Goal: Task Accomplishment & Management: Use online tool/utility

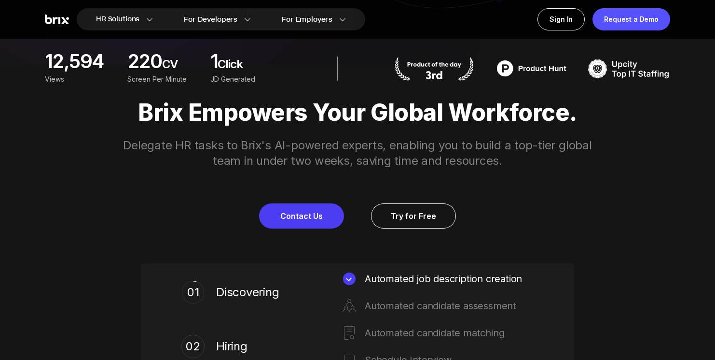
scroll to position [297, 0]
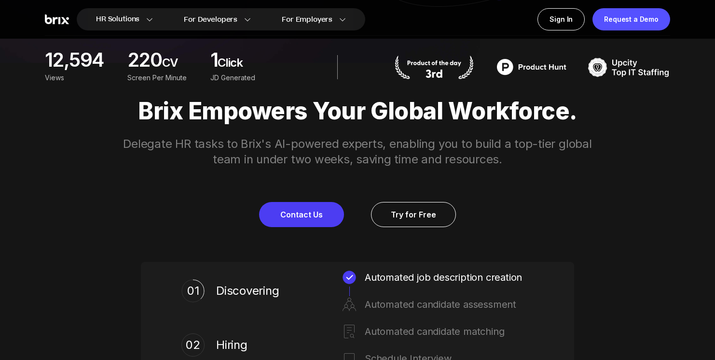
click at [397, 158] on p "Delegate HR tasks to Brix's AI-powered experts, enabling you to build a top-tie…" at bounding box center [358, 151] width 494 height 31
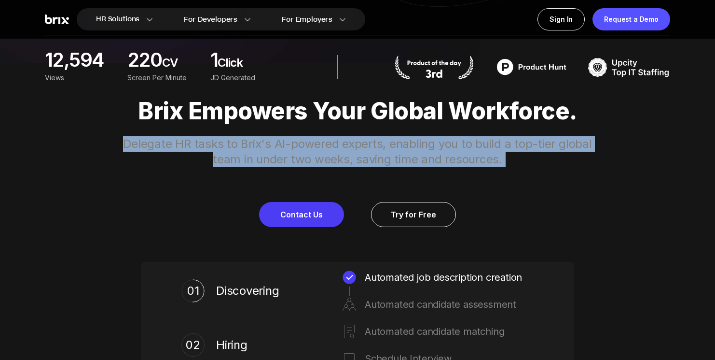
click at [397, 158] on p "Delegate HR tasks to Brix's AI-powered experts, enabling you to build a top-tie…" at bounding box center [358, 151] width 494 height 31
click at [401, 151] on p "Delegate HR tasks to Brix's AI-powered experts, enabling you to build a top-tie…" at bounding box center [358, 151] width 494 height 31
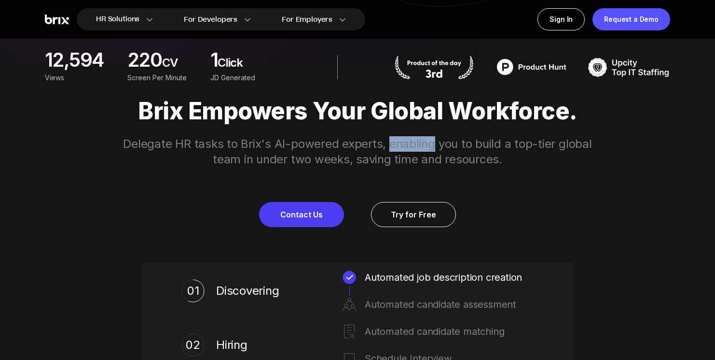
click at [401, 151] on p "Delegate HR tasks to Brix's AI-powered experts, enabling you to build a top-tie…" at bounding box center [358, 151] width 494 height 31
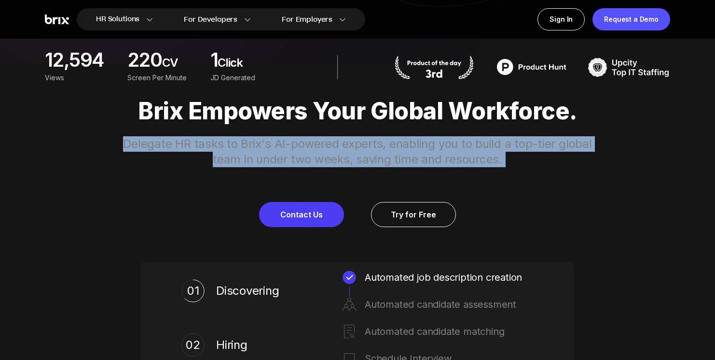
click at [401, 151] on p "Delegate HR tasks to Brix's AI-powered experts, enabling you to build a top-tie…" at bounding box center [358, 151] width 494 height 31
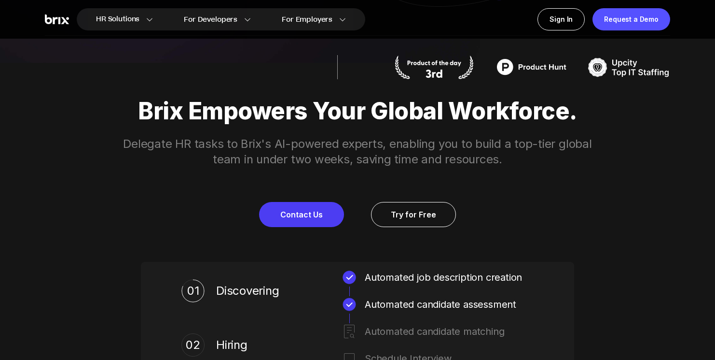
click at [411, 152] on p "Delegate HR tasks to Brix's AI-powered experts, enabling you to build a top-tie…" at bounding box center [358, 151] width 494 height 31
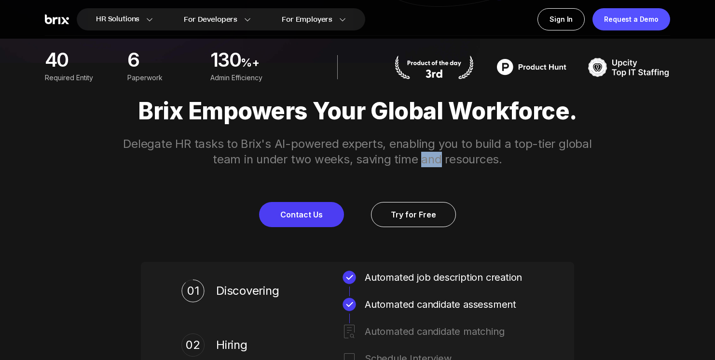
click at [411, 152] on p "Delegate HR tasks to Brix's AI-powered experts, enabling you to build a top-tie…" at bounding box center [358, 151] width 494 height 31
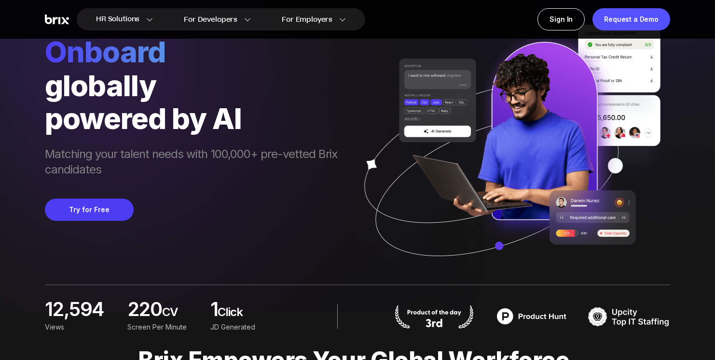
scroll to position [7, 0]
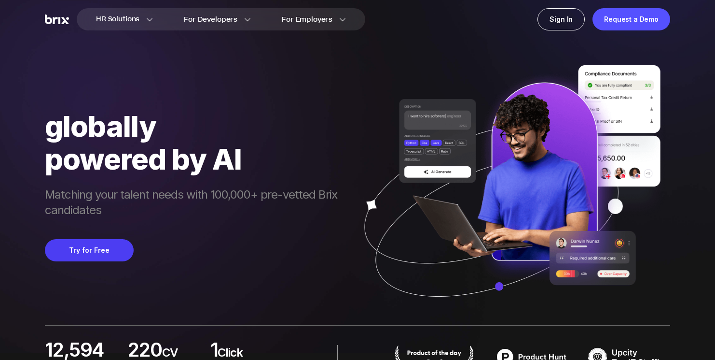
click at [156, 193] on span "Matching your talent needs with 100,000+ pre-vetted Brix candidates" at bounding box center [196, 203] width 302 height 33
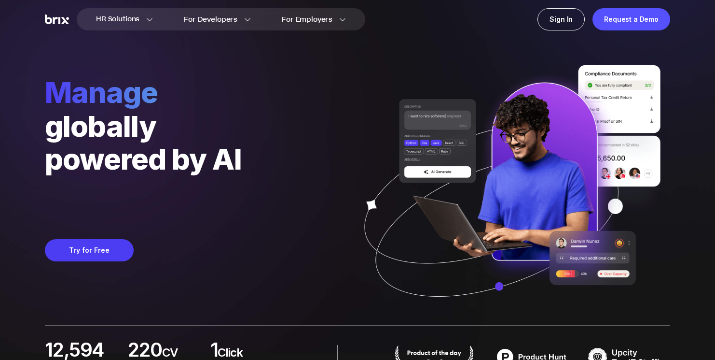
click at [275, 201] on span "Matching your talent needs with 100,000+ pre-vetted Brix candidates" at bounding box center [196, 195] width 302 height 33
click at [274, 202] on div "manage globally powered by AI Lighten management workload Try for Free" at bounding box center [358, 159] width 626 height 332
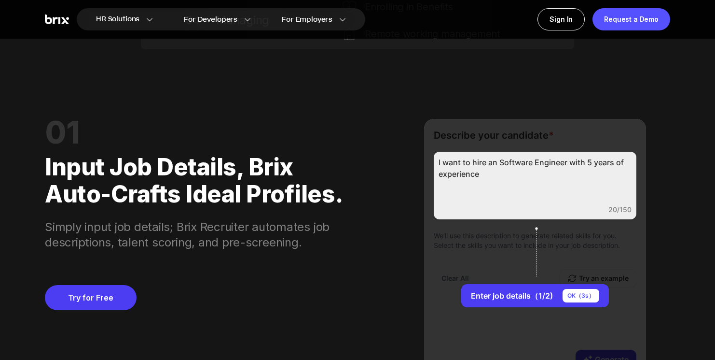
scroll to position [791, 0]
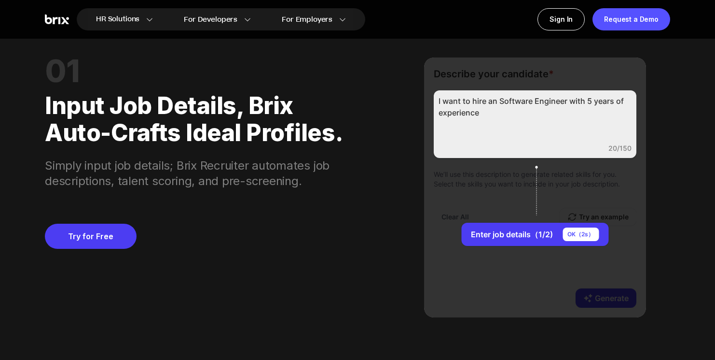
click at [481, 107] on div "I want to hire an Software Engineer with 5 years of experience 20/150" at bounding box center [535, 124] width 203 height 68
drag, startPoint x: 471, startPoint y: 103, endPoint x: 463, endPoint y: 108, distance: 9.3
click at [469, 104] on div "I want to hire an Software Engineer with 5 years of experience 20/150" at bounding box center [535, 124] width 203 height 68
click at [502, 120] on div "I want to hire an Software Engineer with 5 years of experience 20/150" at bounding box center [535, 124] width 203 height 68
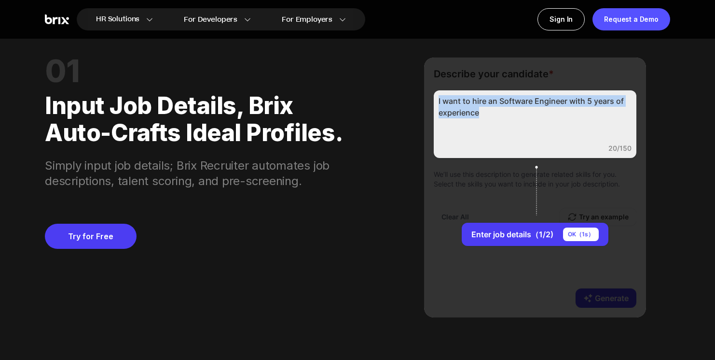
drag, startPoint x: 498, startPoint y: 119, endPoint x: 421, endPoint y: 97, distance: 79.9
click at [421, 97] on div "01 Input job details, Brix auto-crafts ideal profiles. Simply input job details…" at bounding box center [358, 187] width 626 height 329
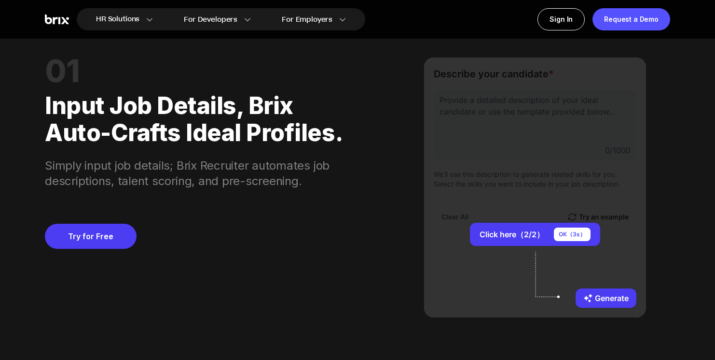
click at [516, 112] on div "Click here（2/2） OK（ 3 s） Generate" at bounding box center [535, 187] width 222 height 260
click at [565, 169] on div "Click here（2/2） OK（ 3 s） Generate" at bounding box center [535, 187] width 222 height 260
click at [534, 240] on button "Click here（2/2） OK（ 2 s）" at bounding box center [535, 234] width 130 height 23
click at [550, 134] on div "Click here（2/2） OK（ 1 s） Generate" at bounding box center [535, 187] width 222 height 260
click at [548, 134] on div "Click here（2/2） OK（ 1 s） Generate" at bounding box center [535, 187] width 222 height 260
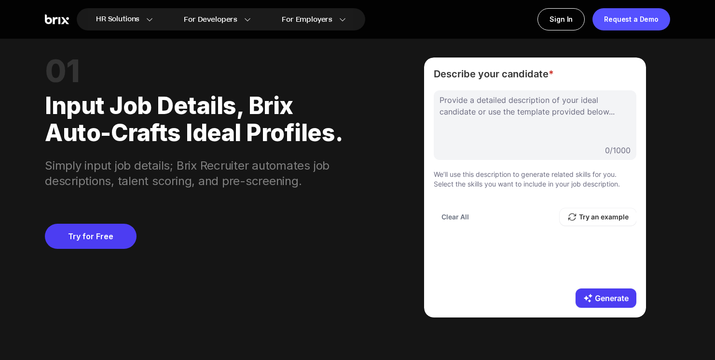
click at [510, 122] on div at bounding box center [535, 118] width 191 height 48
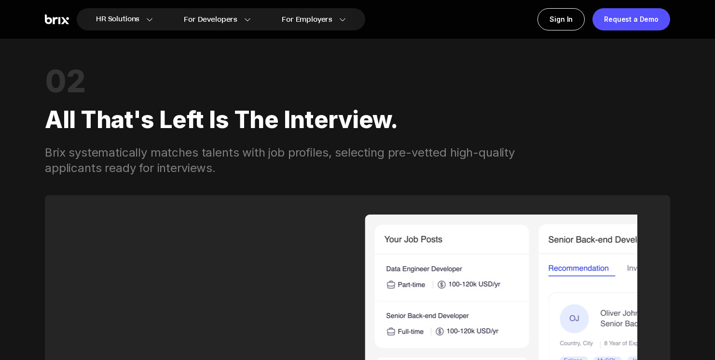
scroll to position [1211, 0]
